Goal: Task Accomplishment & Management: Use online tool/utility

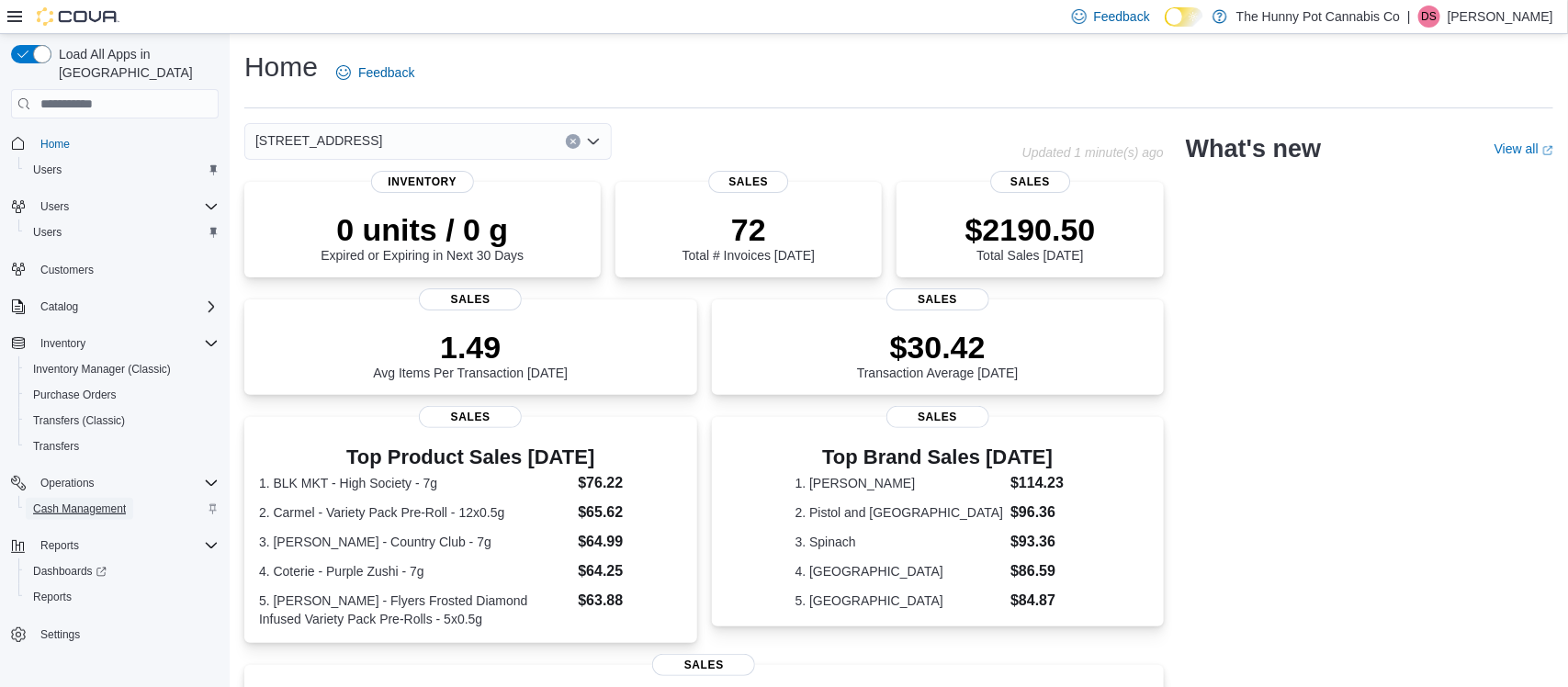
click at [70, 502] on span "Cash Management" at bounding box center [80, 509] width 93 height 15
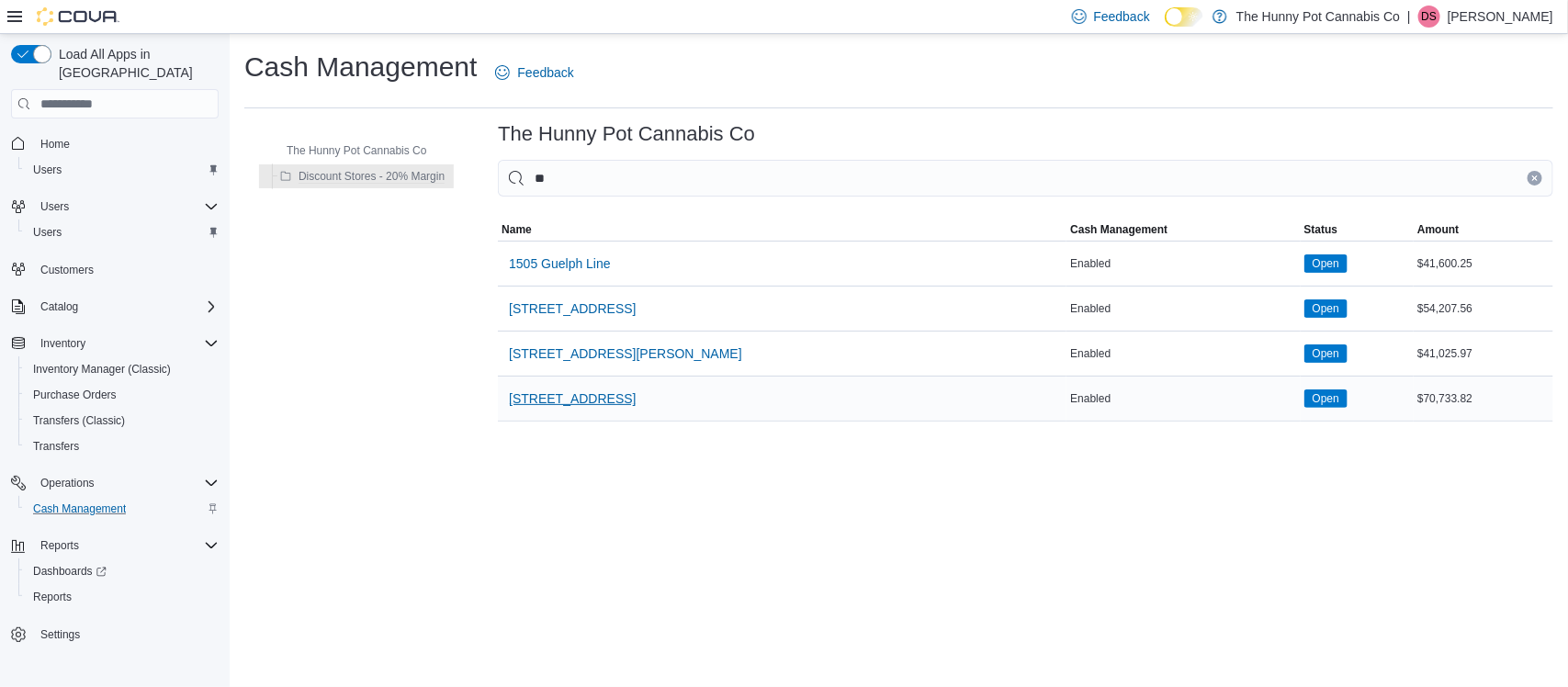
type input "**"
click at [564, 413] on span "[STREET_ADDRESS]" at bounding box center [572, 398] width 127 height 36
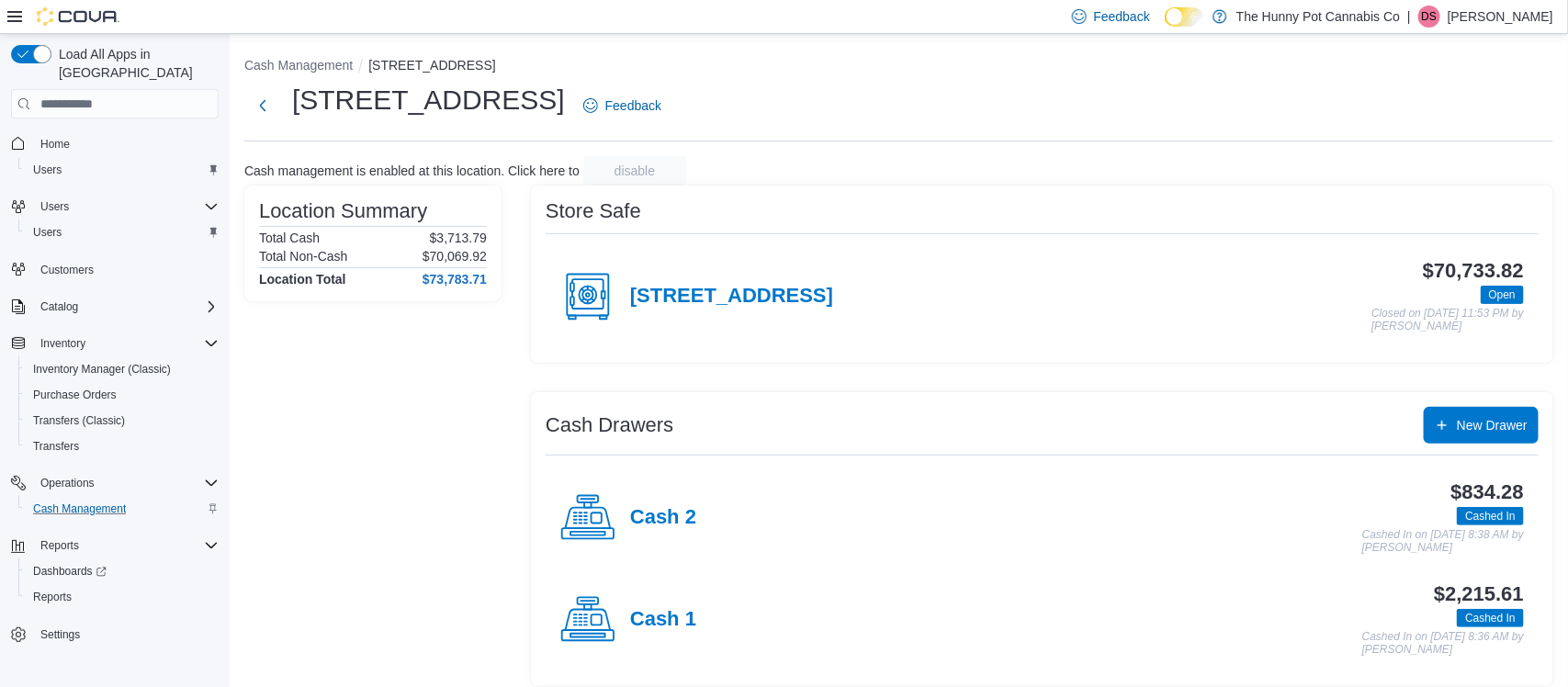
click at [655, 532] on div "Cash 2" at bounding box center [629, 518] width 136 height 55
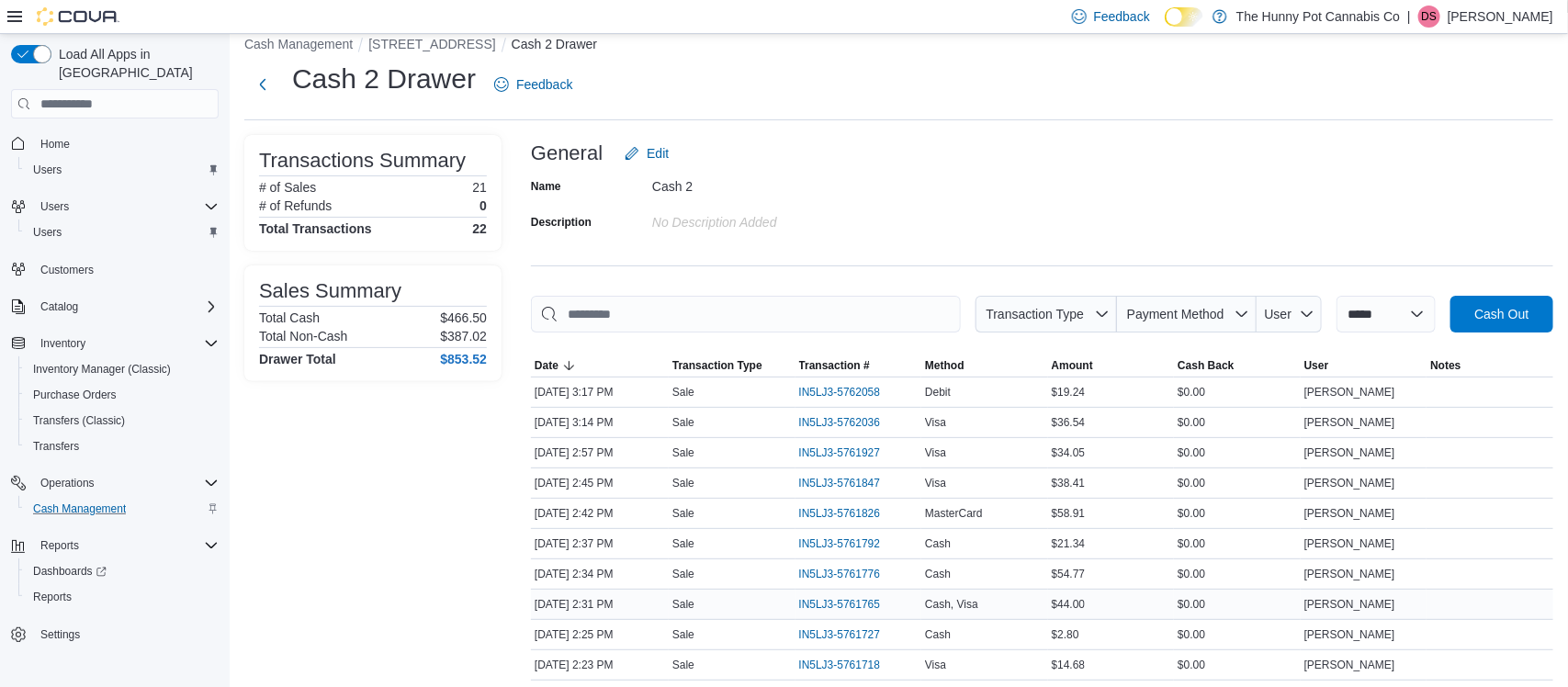
scroll to position [30, 0]
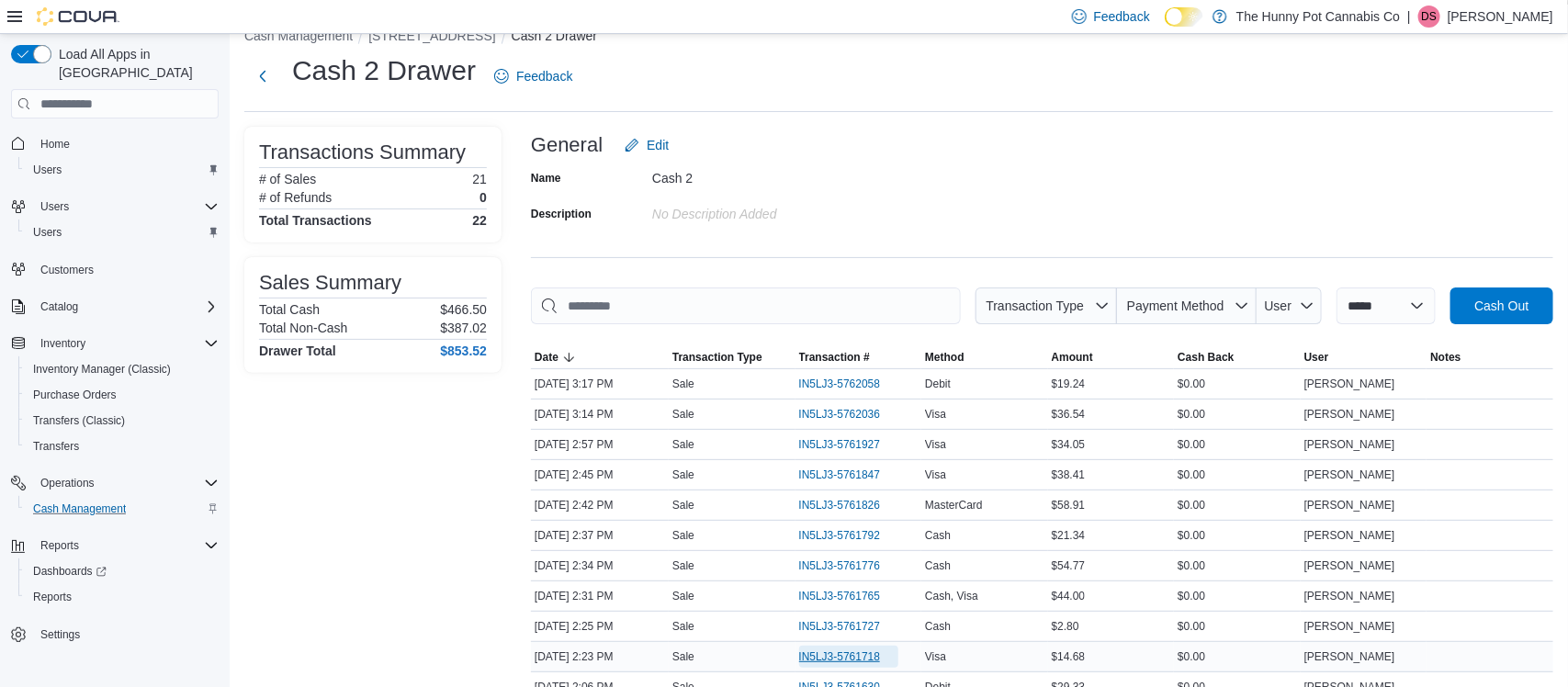
click at [808, 652] on span "IN5LJ3-5761718" at bounding box center [840, 656] width 82 height 15
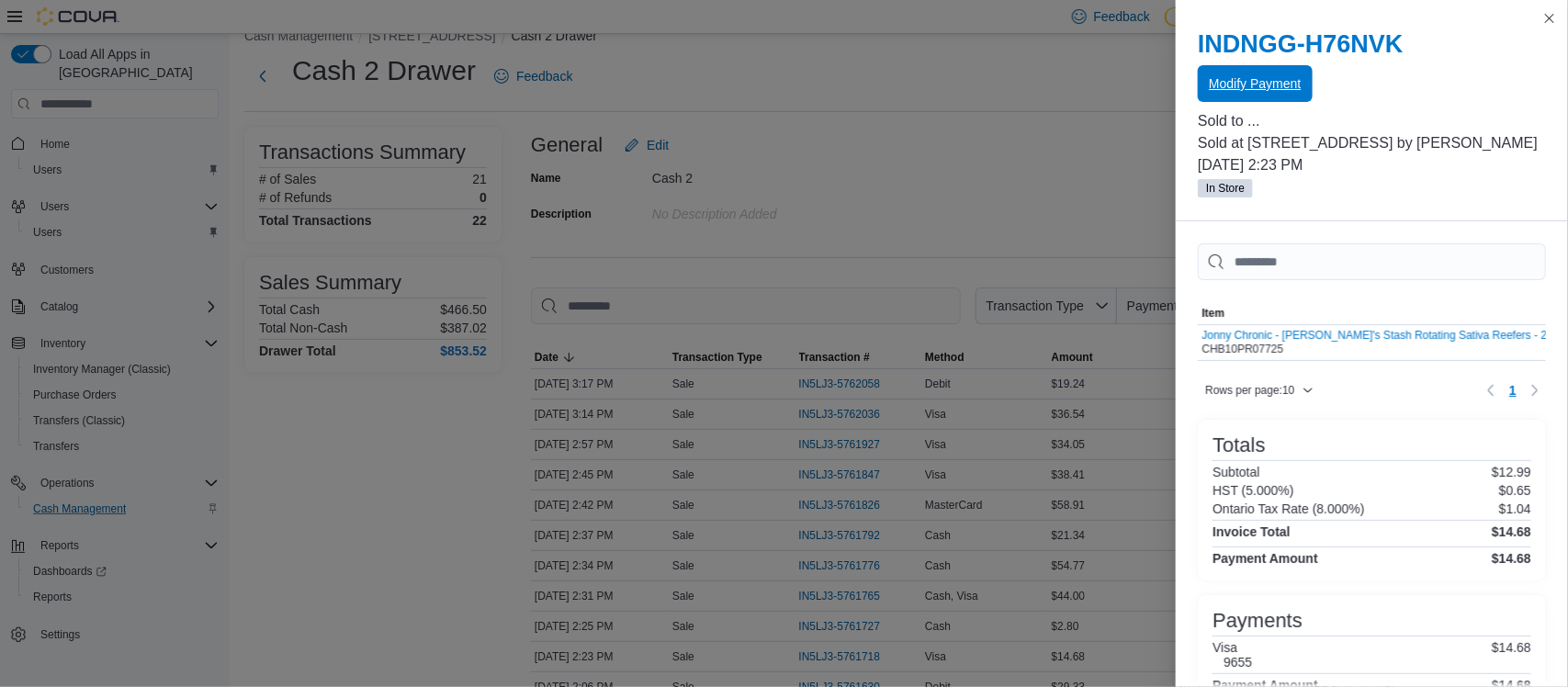
click at [1255, 64] on div "INDNGG-H76NVK Modify Payment" at bounding box center [1371, 66] width 348 height 74
click at [1256, 70] on span "Modify Payment" at bounding box center [1255, 83] width 92 height 36
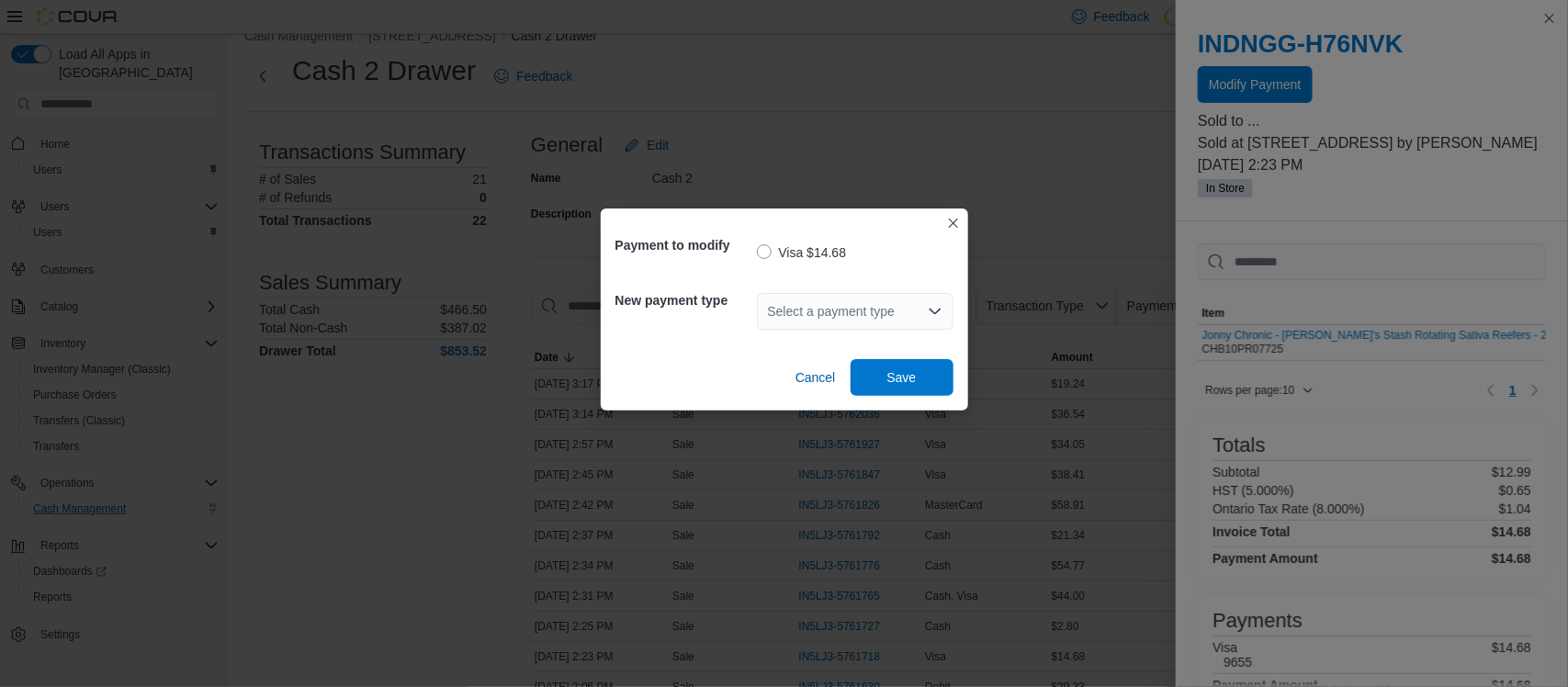
click at [925, 299] on div "Select a payment type" at bounding box center [854, 310] width 196 height 36
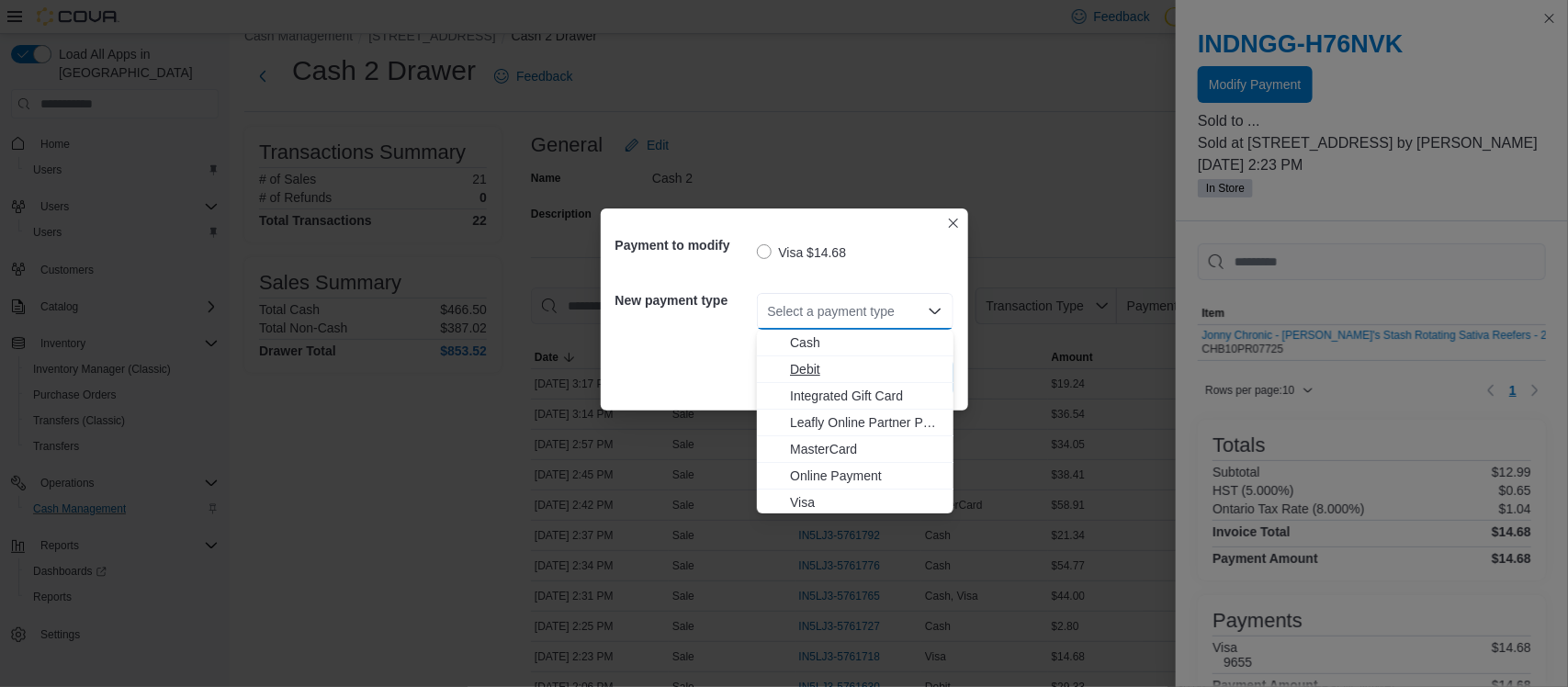
click at [836, 379] on button "Debit" at bounding box center [854, 370] width 196 height 27
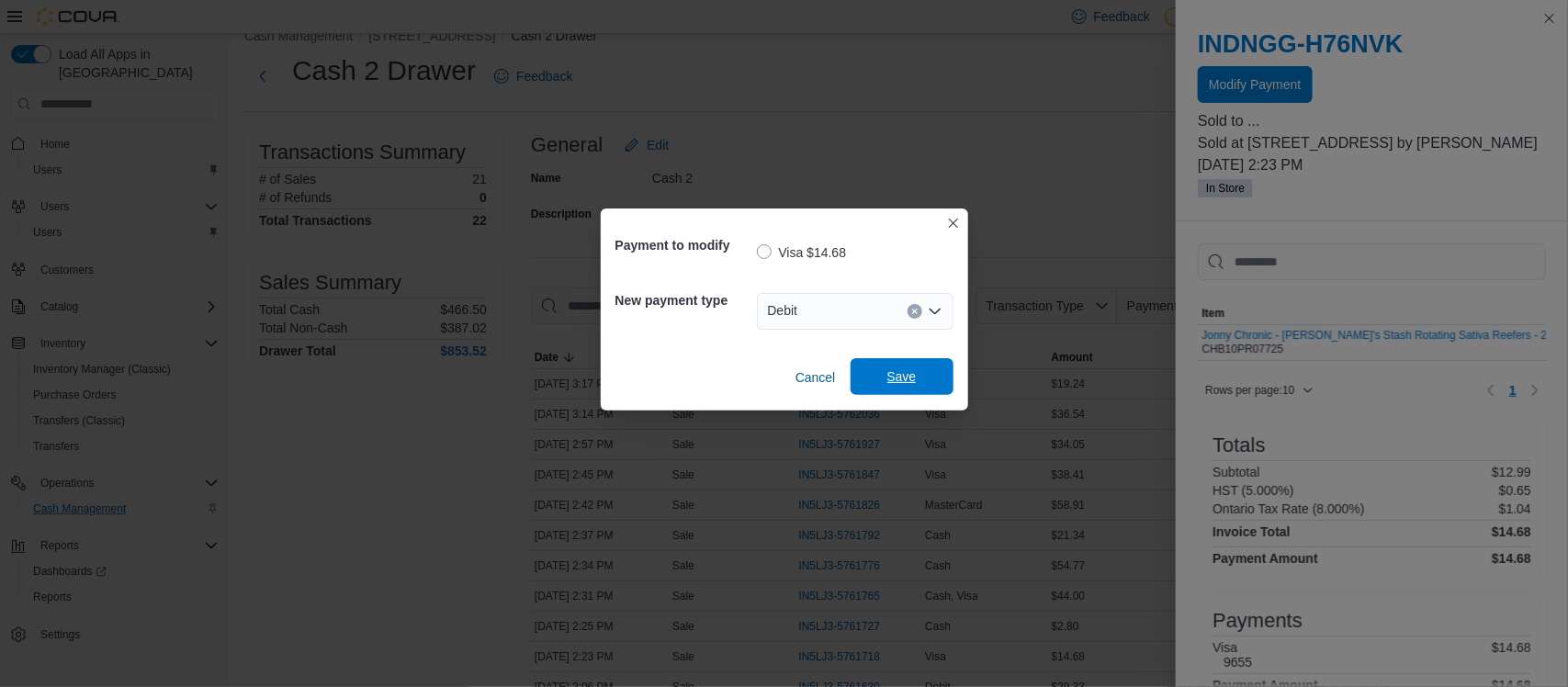
click at [872, 383] on span "Save" at bounding box center [902, 377] width 81 height 36
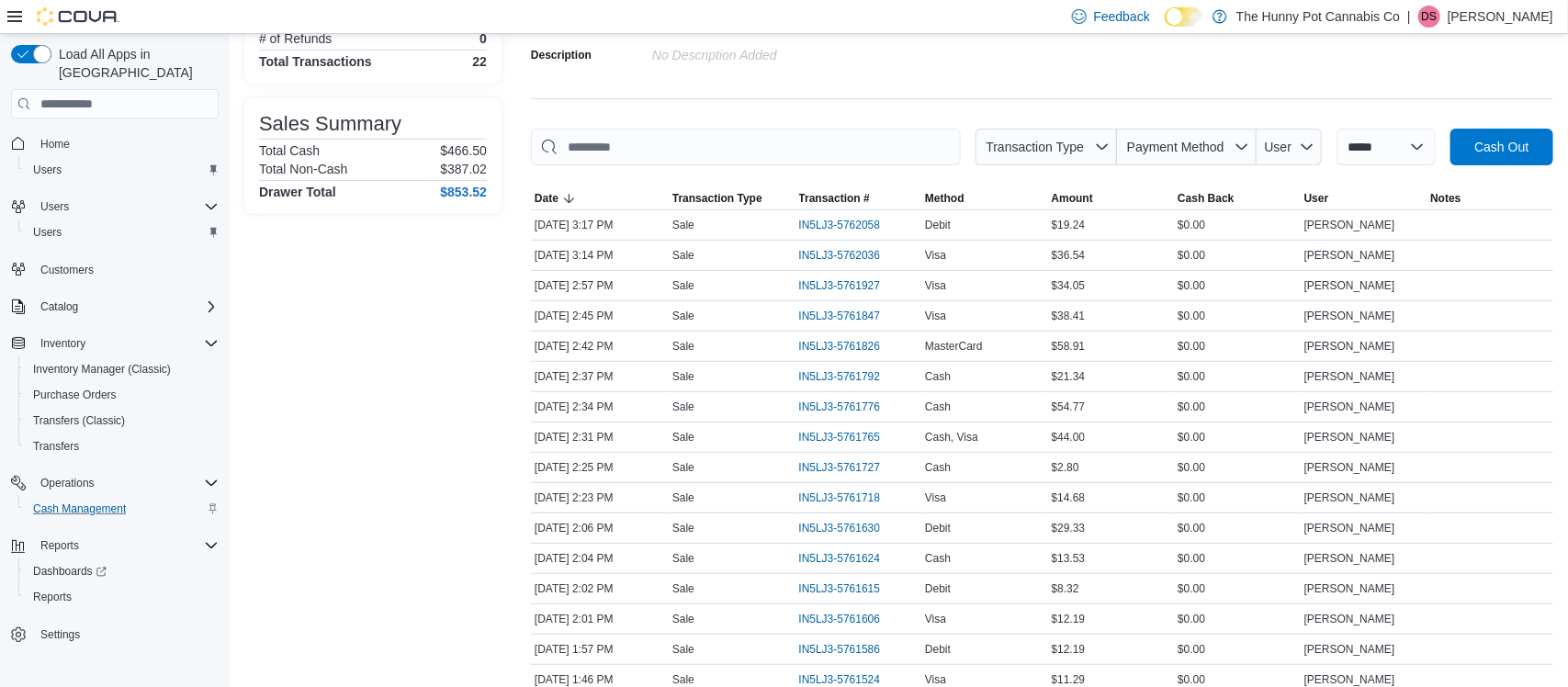
scroll to position [190, 0]
click at [839, 490] on span "IN5LJ3-5761718" at bounding box center [840, 496] width 82 height 15
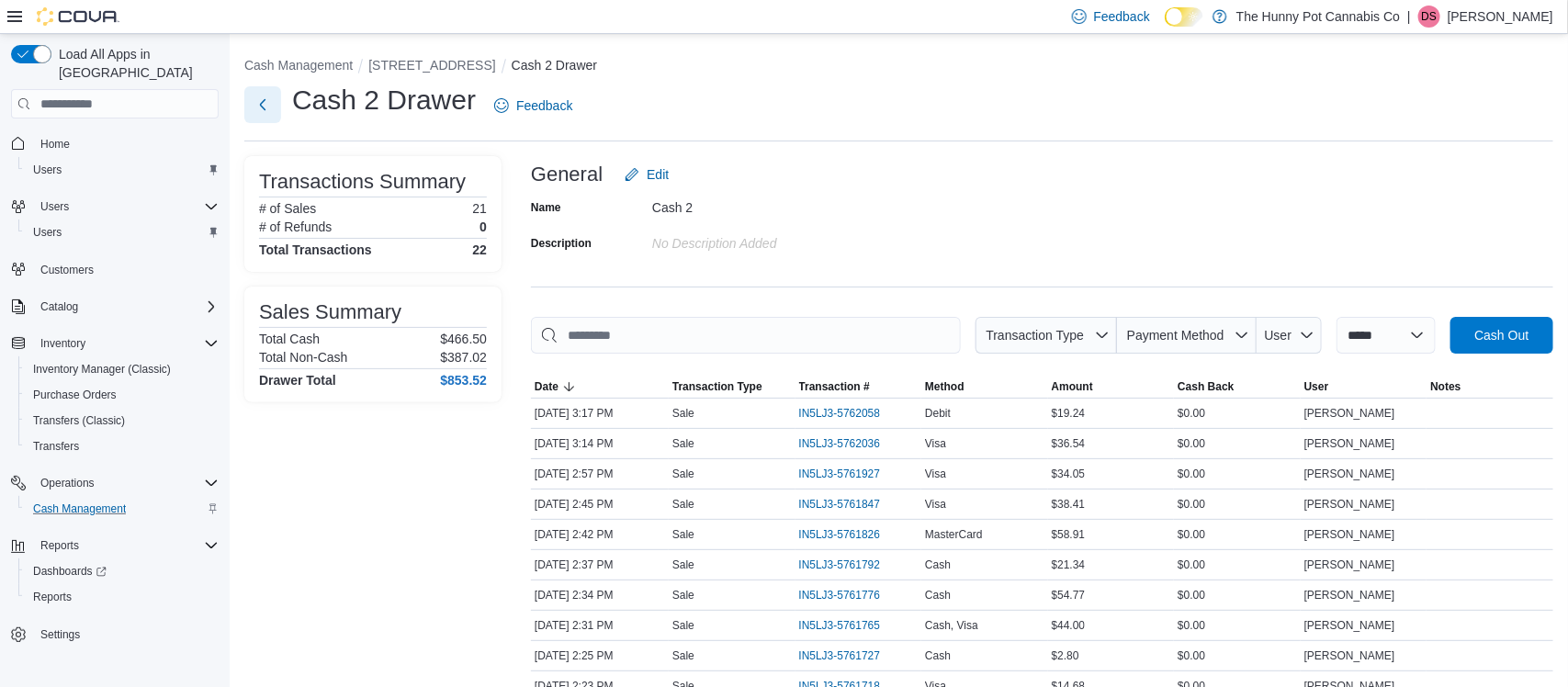
click at [263, 105] on button "Next" at bounding box center [262, 104] width 36 height 36
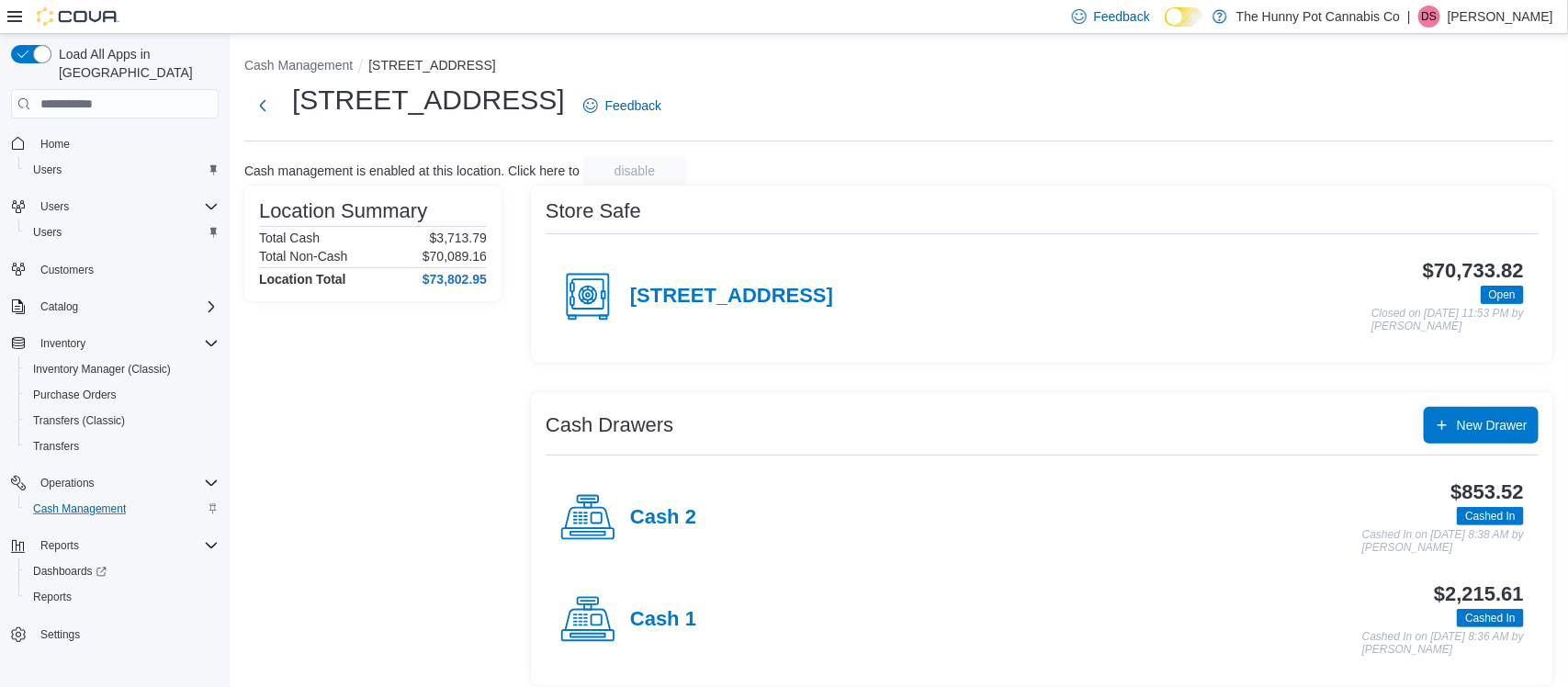
click at [629, 536] on div "Cash 2" at bounding box center [629, 518] width 136 height 55
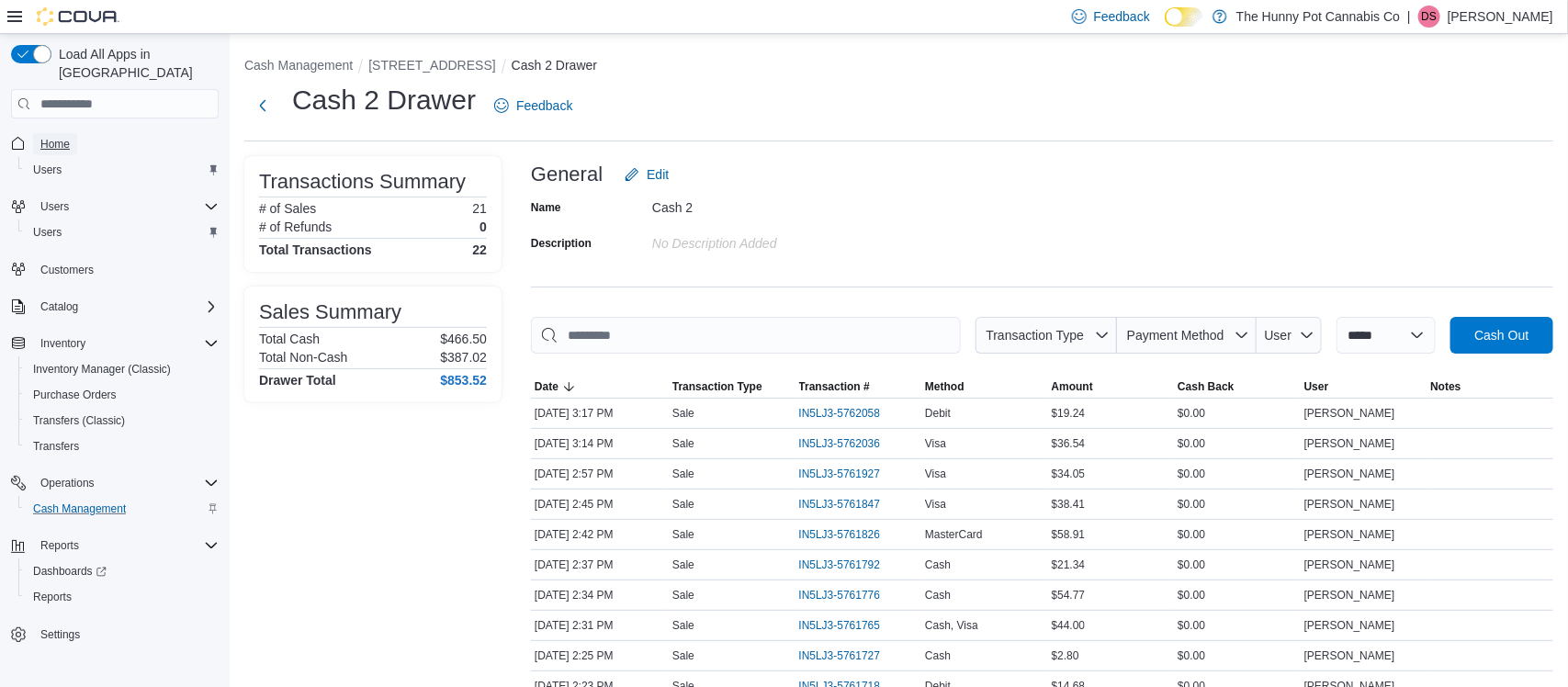
click at [34, 133] on link "Home" at bounding box center [55, 144] width 44 height 22
